Goal: Obtain resource: Download file/media

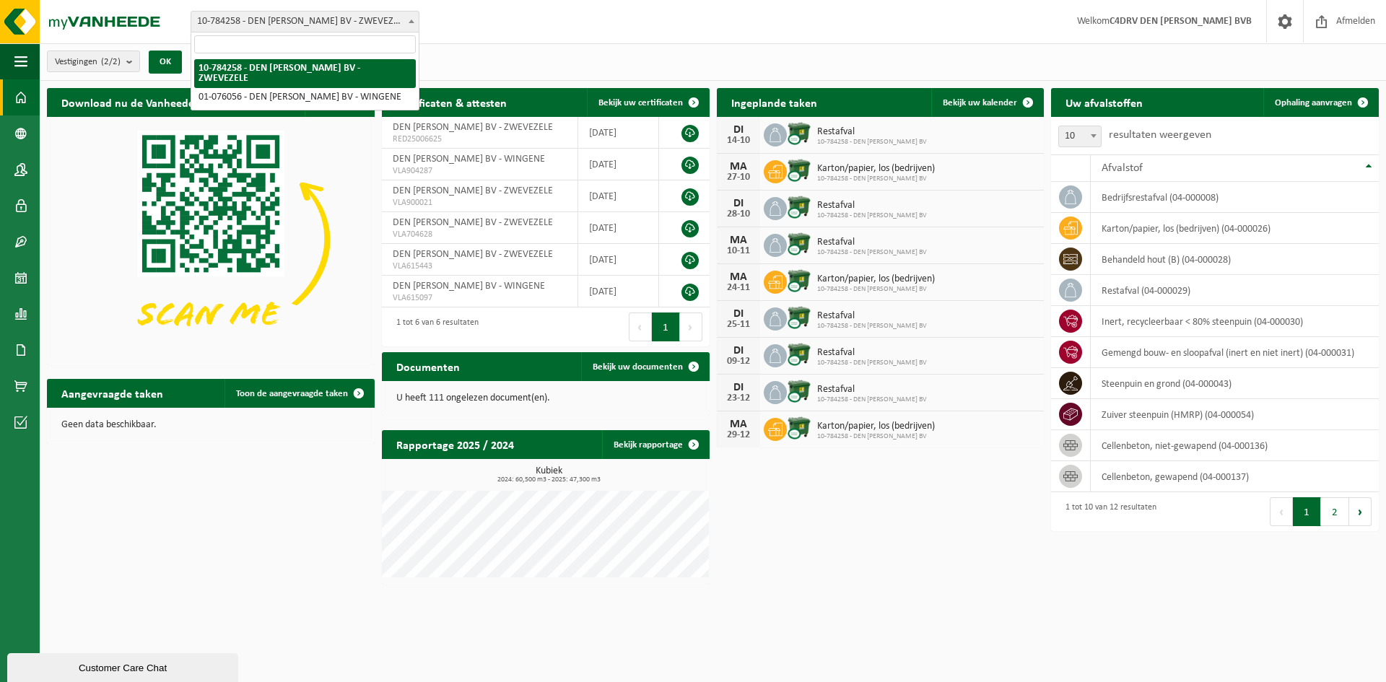
click at [407, 17] on span at bounding box center [411, 21] width 14 height 19
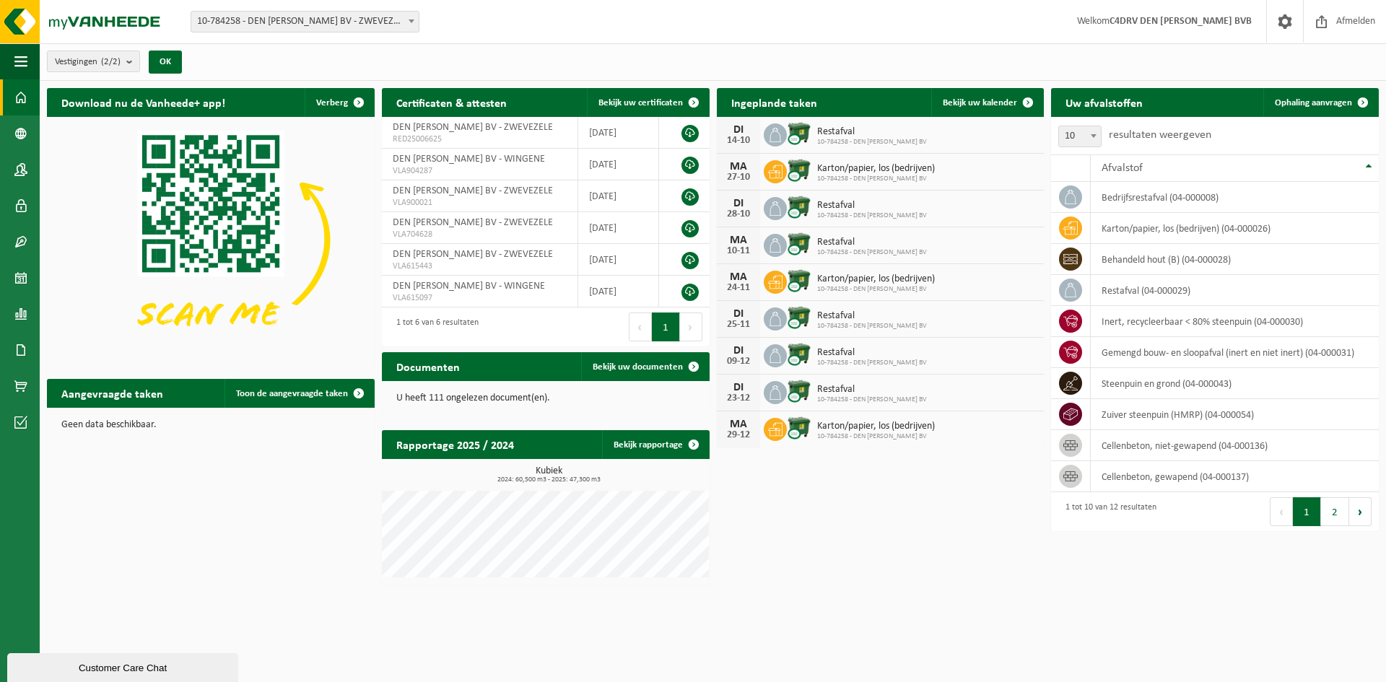
click at [407, 17] on span at bounding box center [411, 21] width 14 height 19
click at [23, 344] on span at bounding box center [20, 350] width 13 height 36
click at [84, 373] on span "Documenten" at bounding box center [110, 380] width 53 height 27
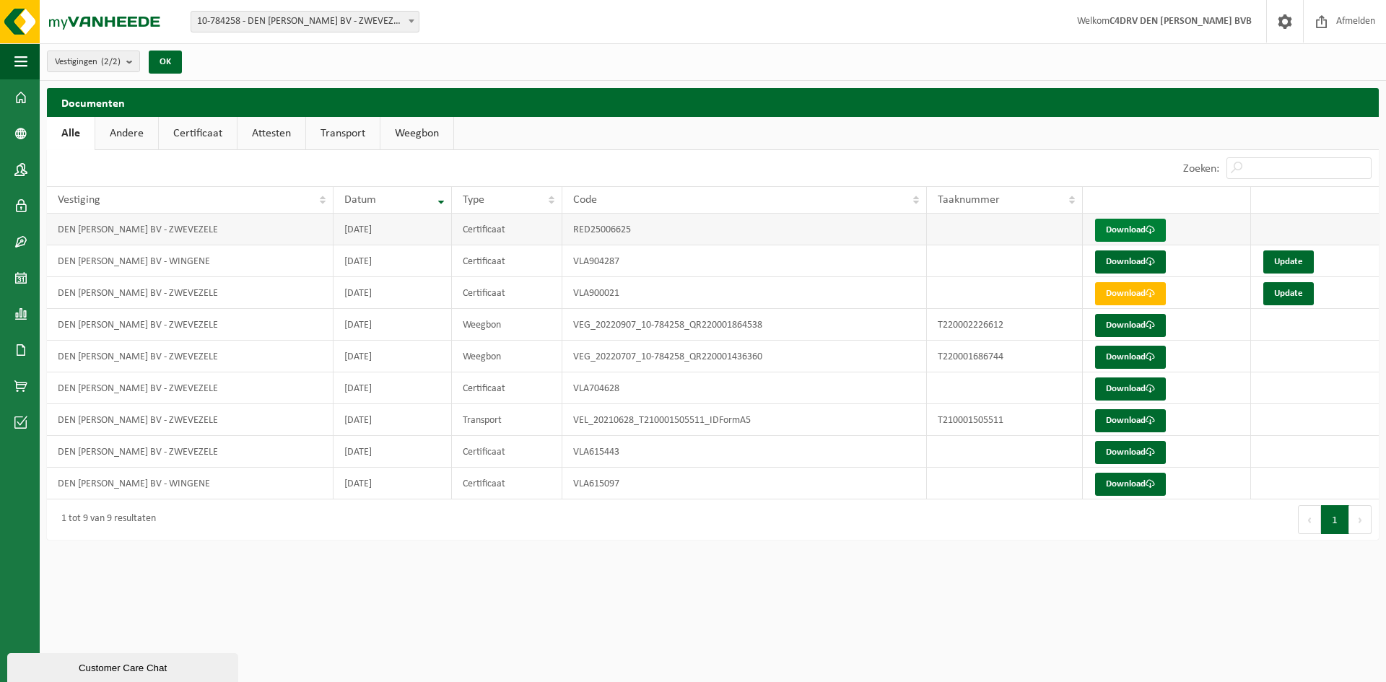
click at [1117, 227] on link "Download" at bounding box center [1130, 230] width 71 height 23
click at [1116, 261] on link "Download" at bounding box center [1130, 262] width 71 height 23
click at [22, 103] on span at bounding box center [20, 97] width 13 height 36
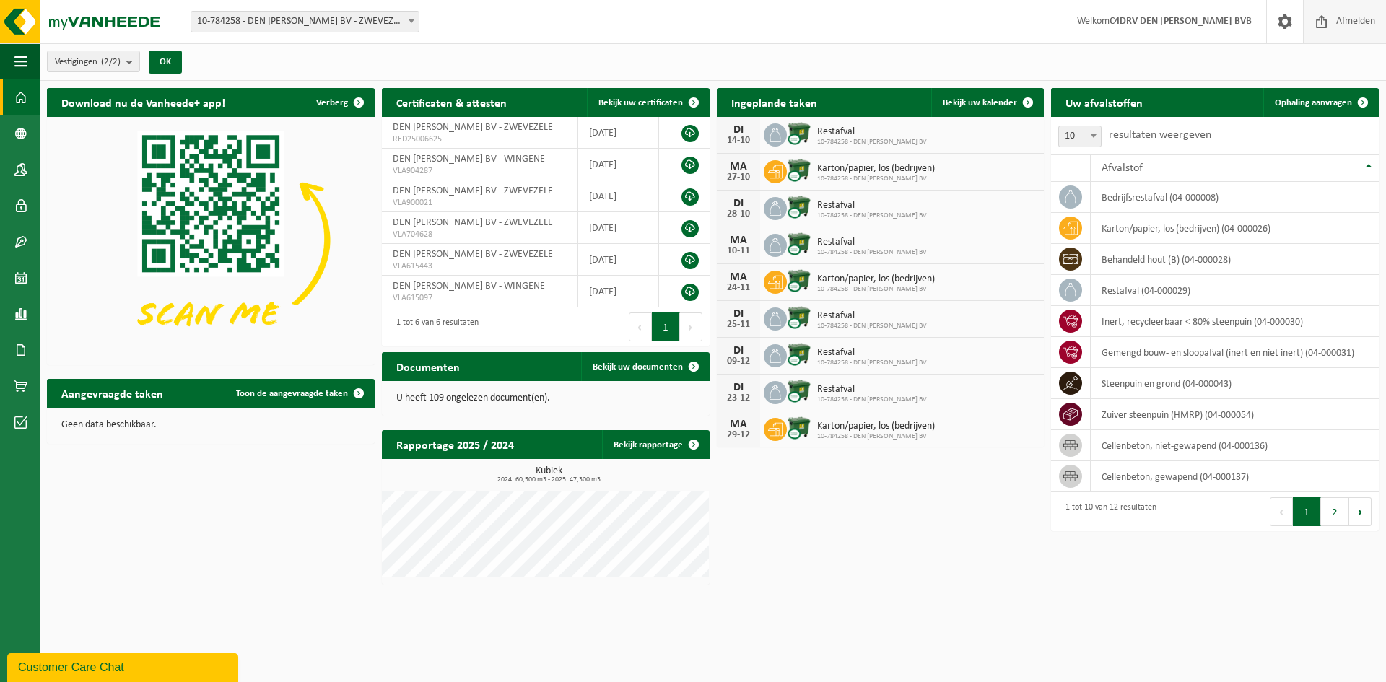
click at [1349, 19] on span "Afmelden" at bounding box center [1356, 21] width 46 height 43
